Goal: Task Accomplishment & Management: Manage account settings

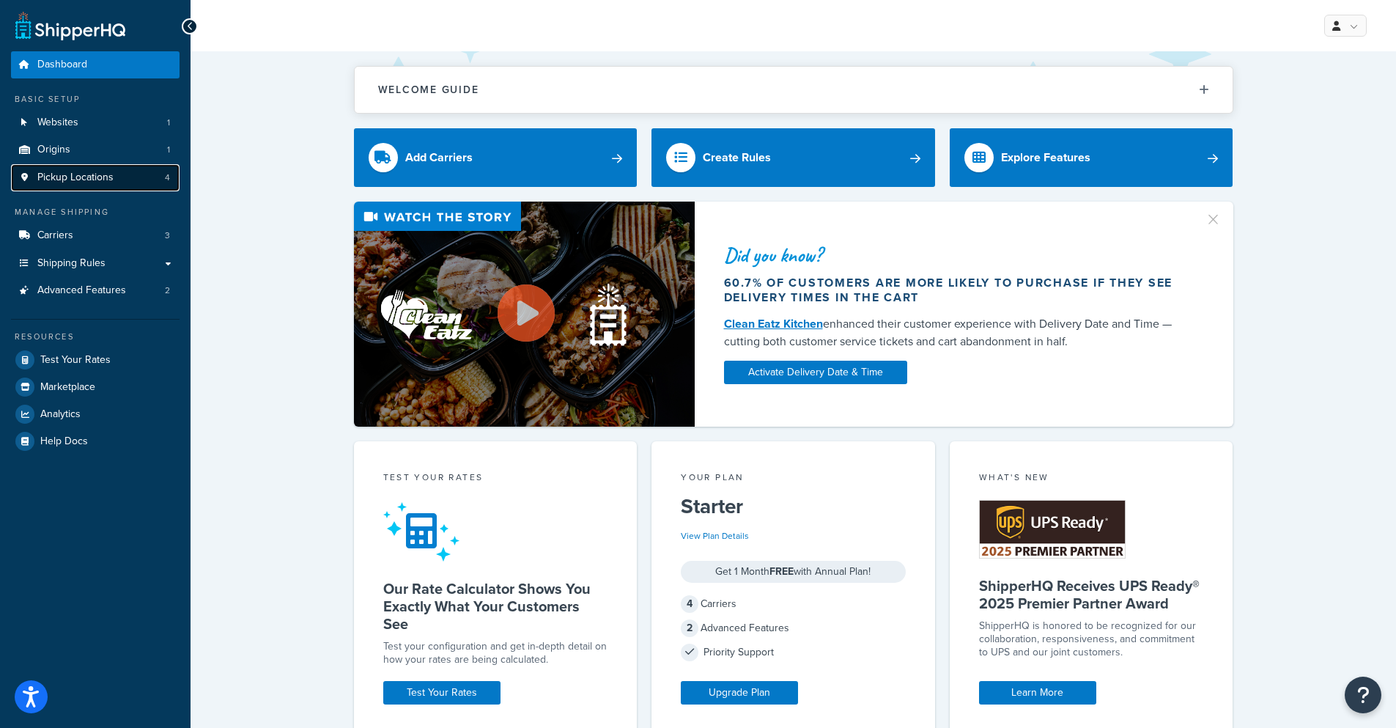
click at [125, 186] on link "Pickup Locations 4" at bounding box center [95, 177] width 169 height 27
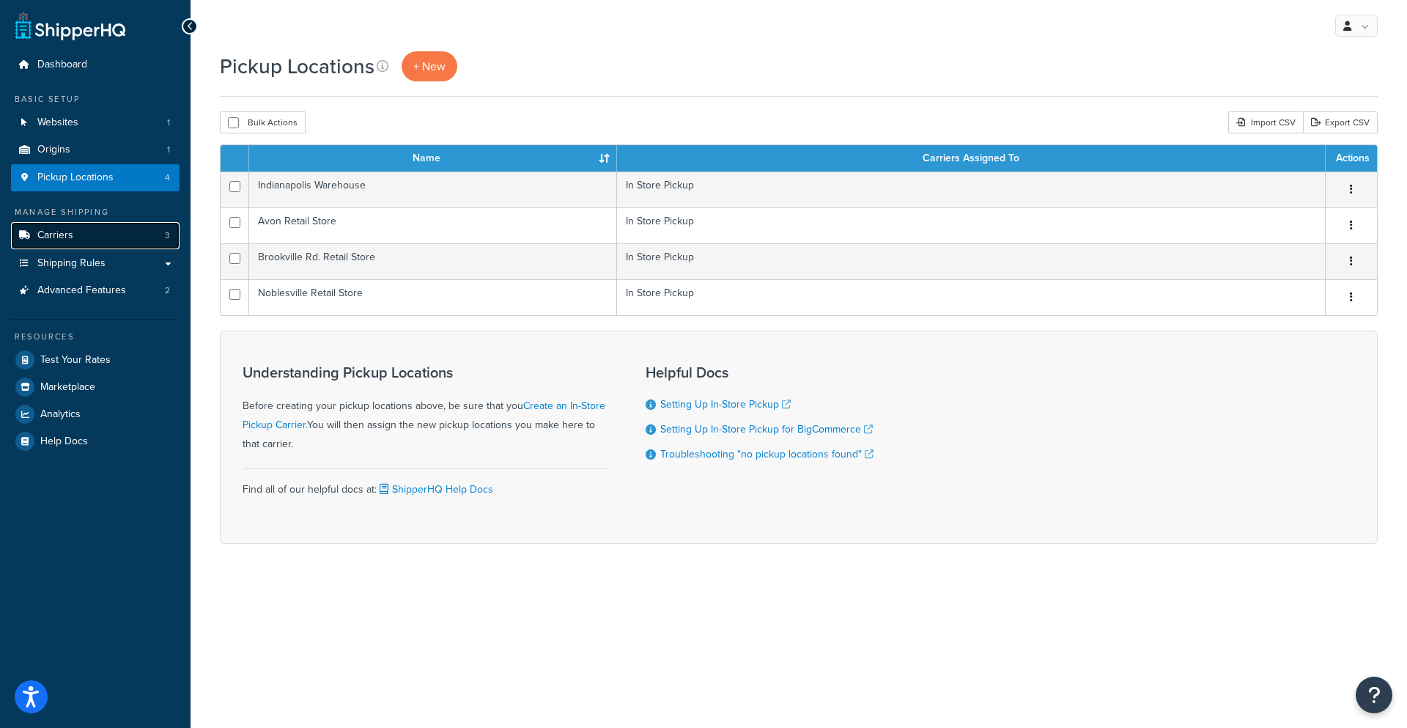
click at [80, 240] on link "Carriers 3" at bounding box center [95, 235] width 169 height 27
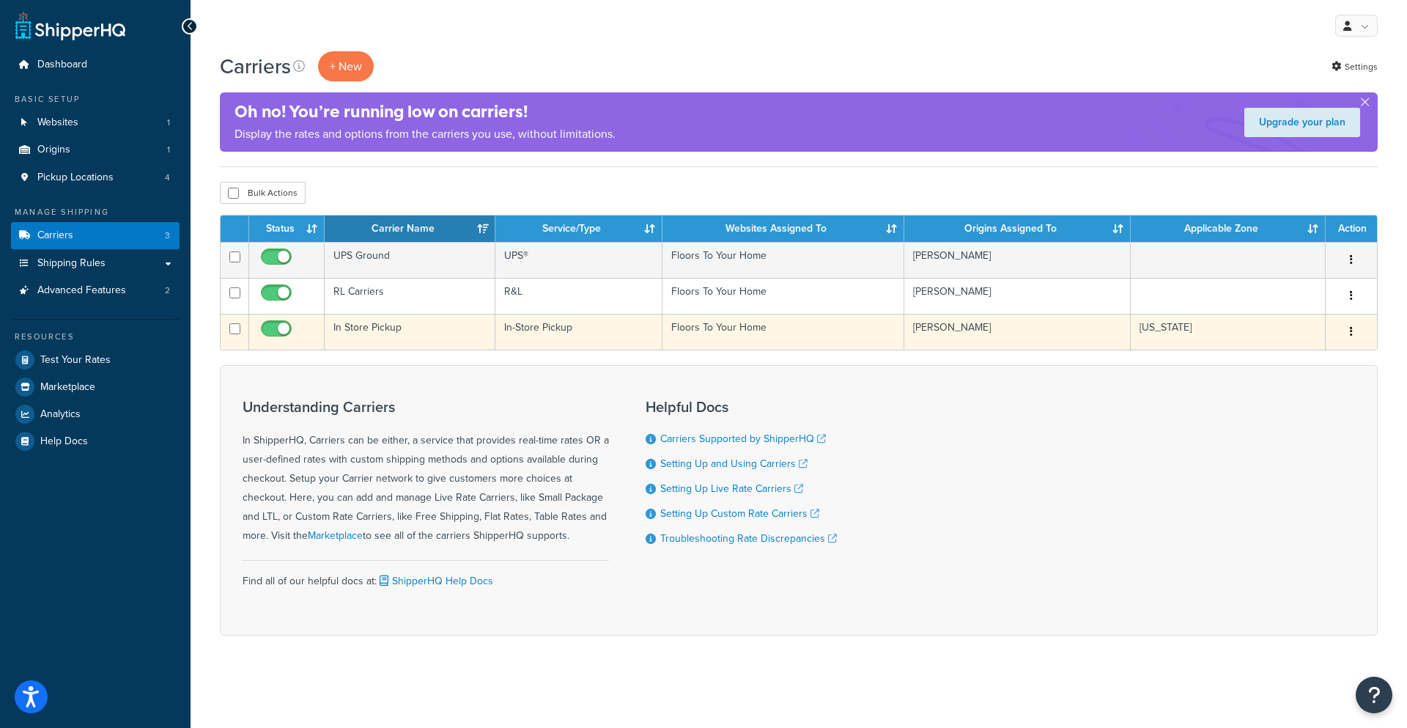
click at [604, 332] on td "In-Store Pickup" at bounding box center [578, 332] width 167 height 36
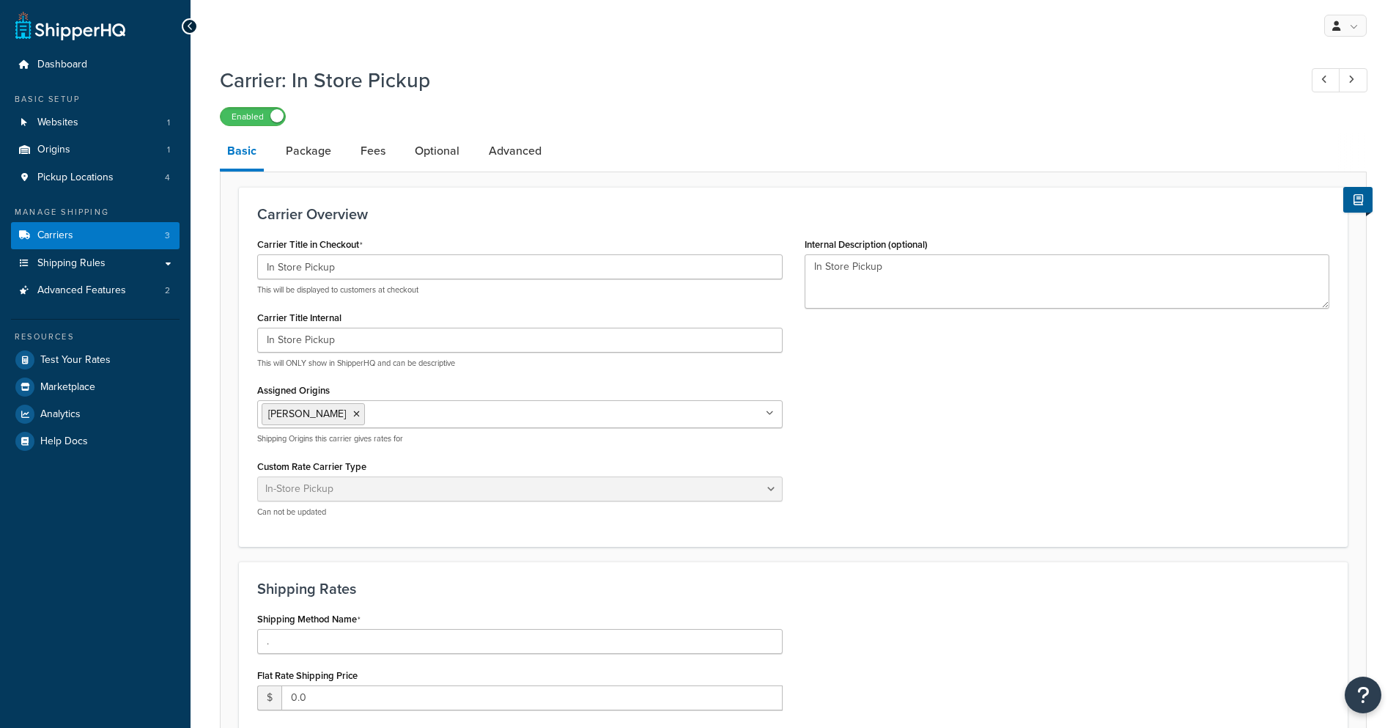
select select "pickup"
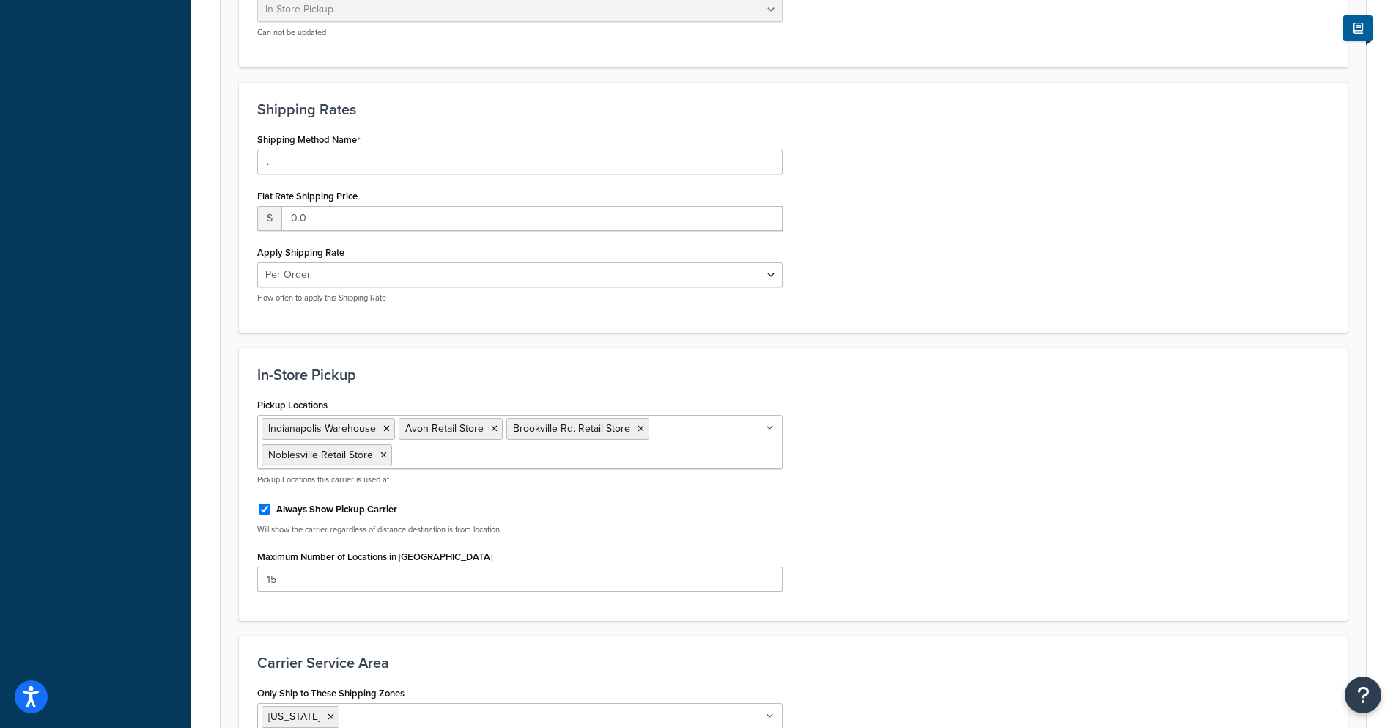
scroll to position [659, 0]
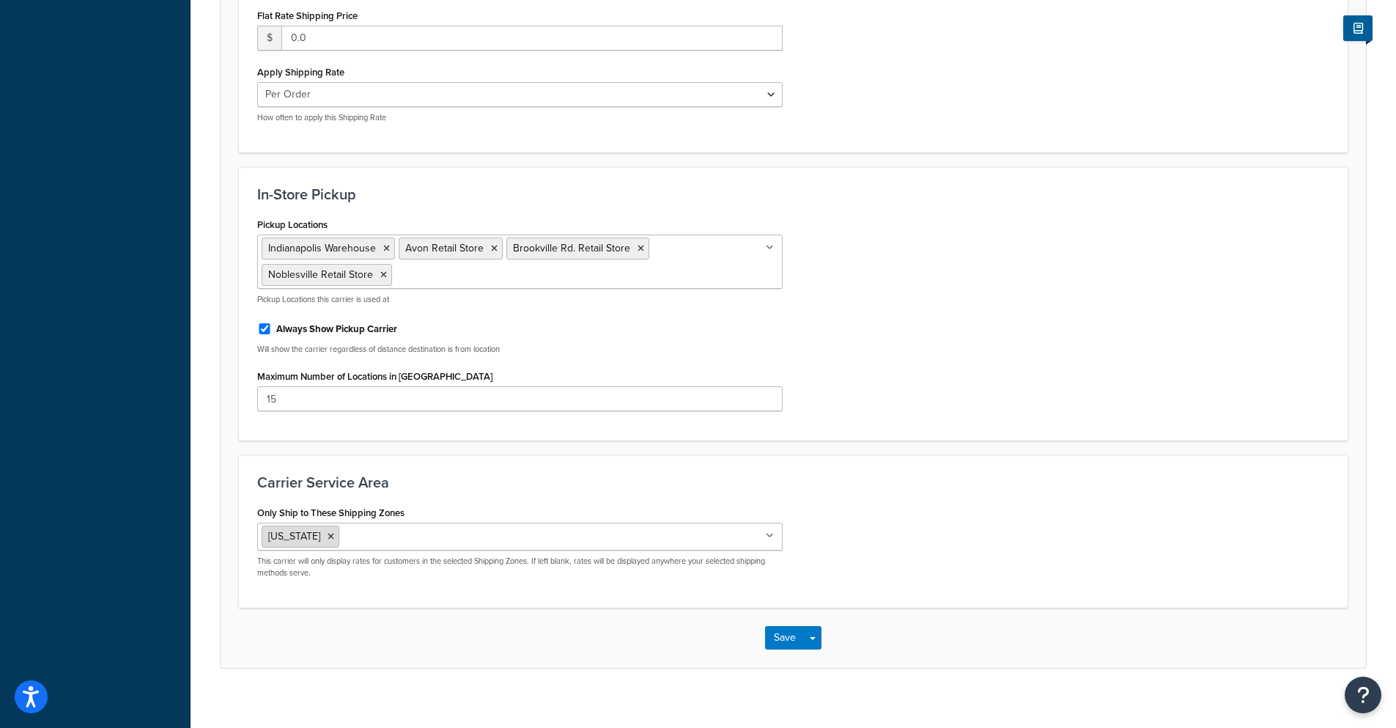
click at [327, 536] on icon at bounding box center [330, 536] width 7 height 9
click at [966, 593] on div "Carrier Service Area Only Ship to These Shipping Zones [GEOGRAPHIC_DATA] 48 Exc…" at bounding box center [793, 531] width 1108 height 152
click at [799, 640] on button "Save" at bounding box center [785, 637] width 40 height 23
